Goal: Task Accomplishment & Management: Manage account settings

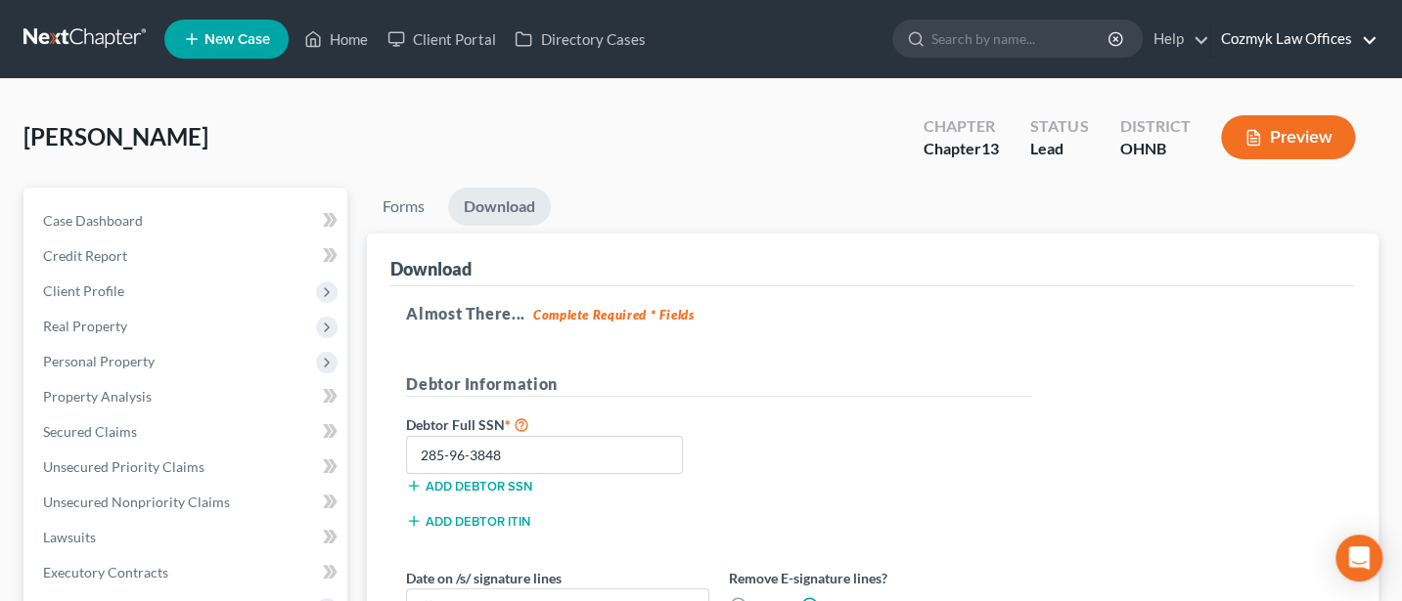
click at [1311, 33] on link "Cozmyk Law Offices" at bounding box center [1294, 39] width 166 height 35
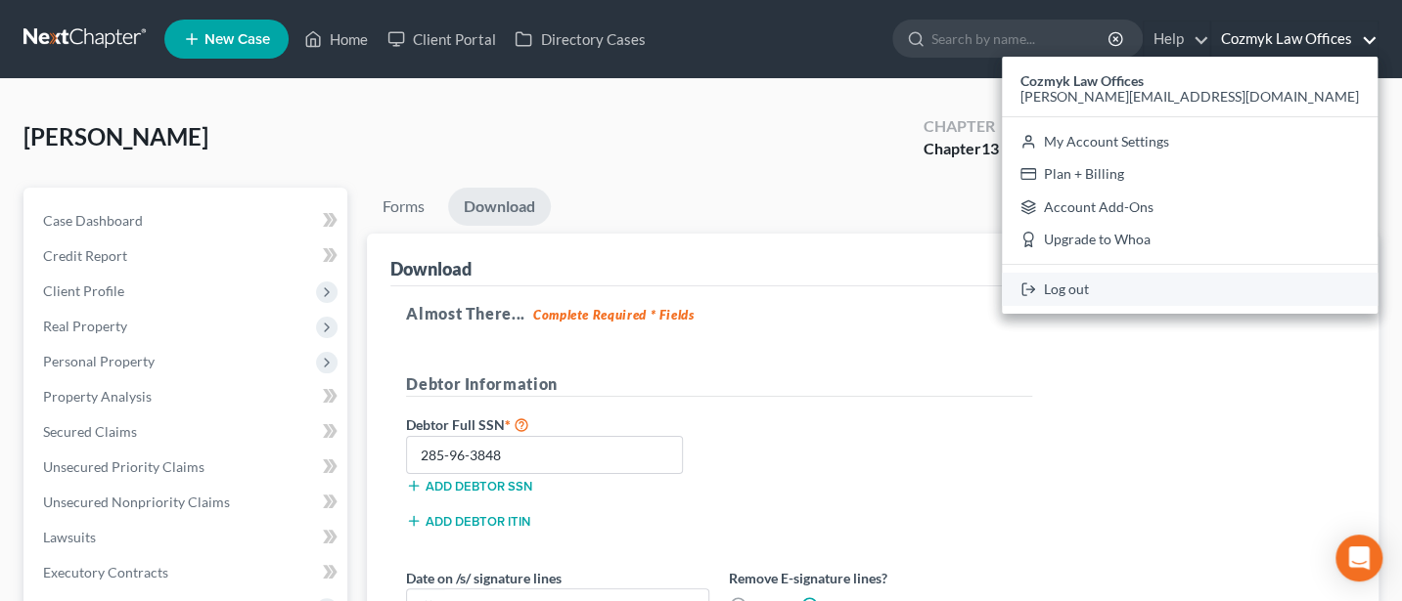
click at [1261, 294] on link "Log out" at bounding box center [1190, 289] width 376 height 33
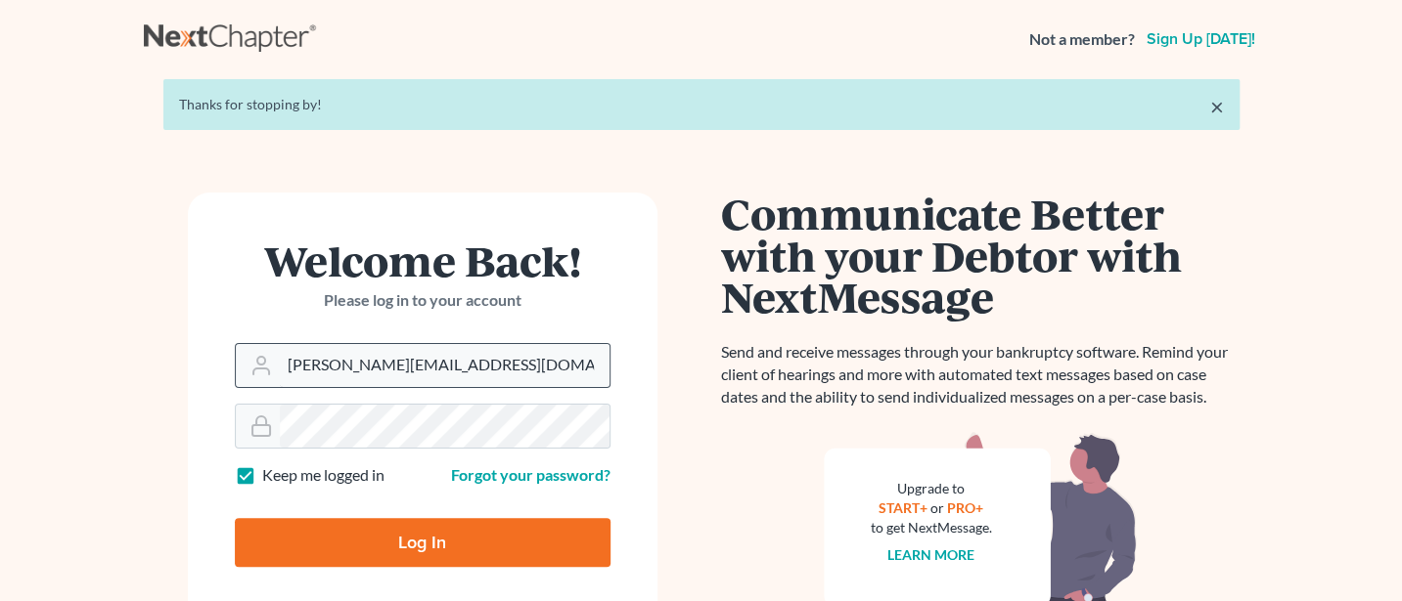
click at [472, 377] on input "[PERSON_NAME][EMAIL_ADDRESS][DOMAIN_NAME]" at bounding box center [445, 365] width 330 height 43
type input "[PERSON_NAME][EMAIL_ADDRESS][DOMAIN_NAME]"
click at [425, 533] on input "Log In" at bounding box center [423, 542] width 376 height 49
type input "Thinking..."
